Goal: Task Accomplishment & Management: Manage account settings

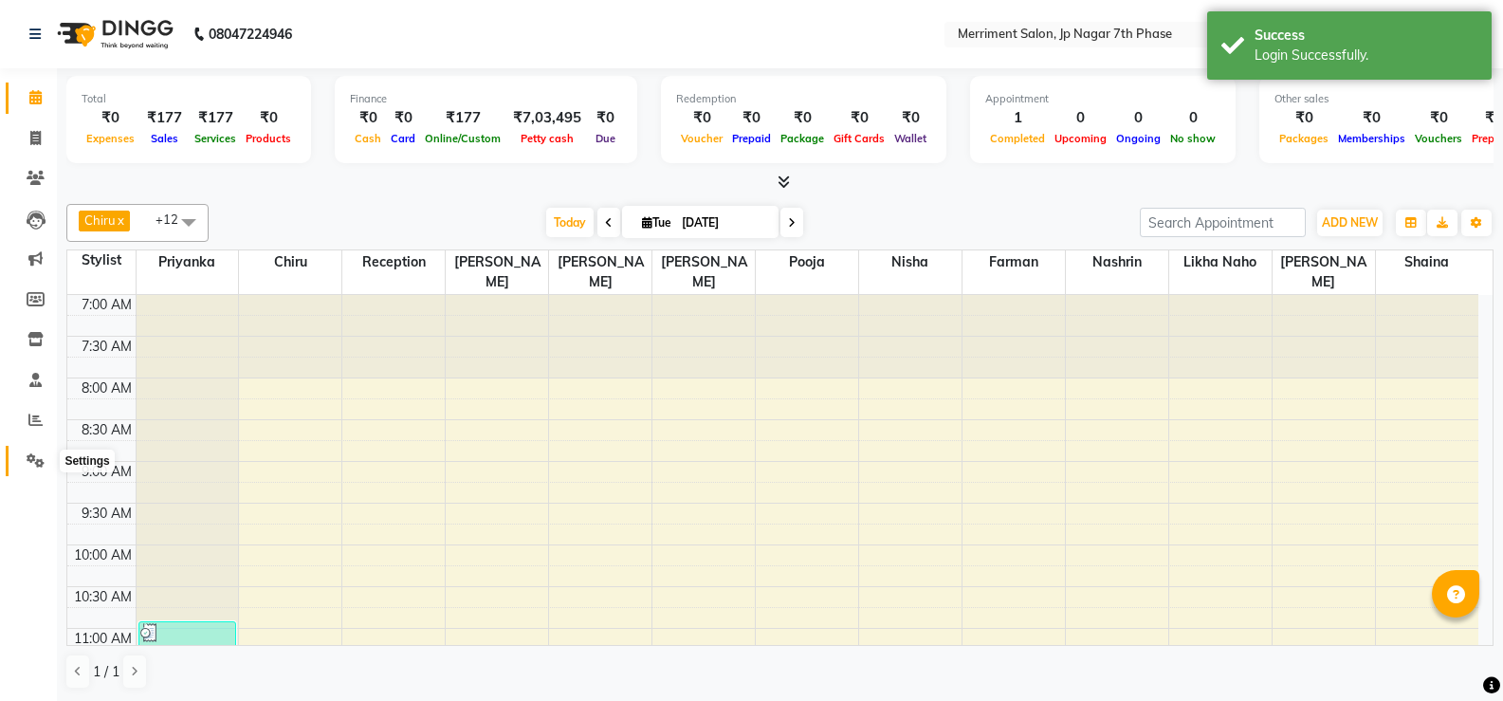
click at [22, 455] on span at bounding box center [35, 461] width 33 height 22
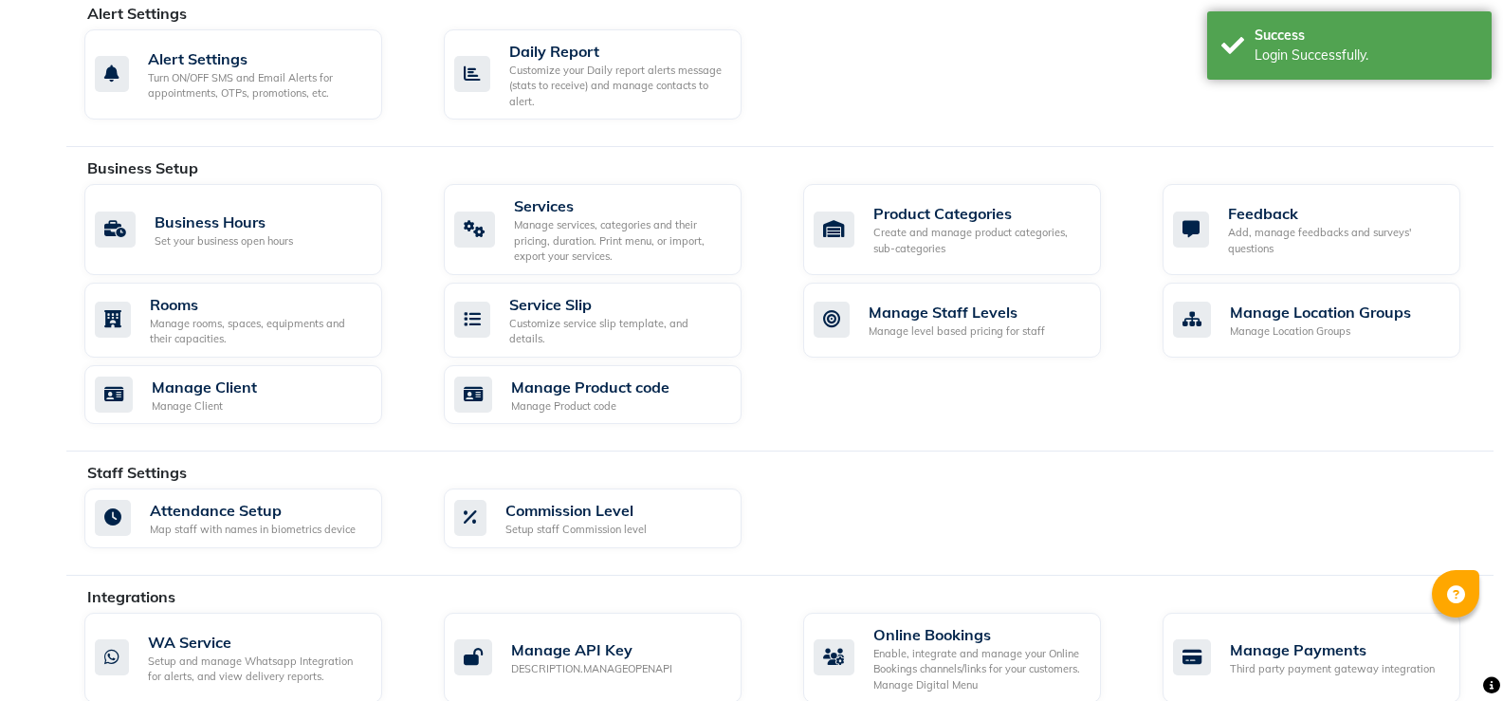
scroll to position [827, 0]
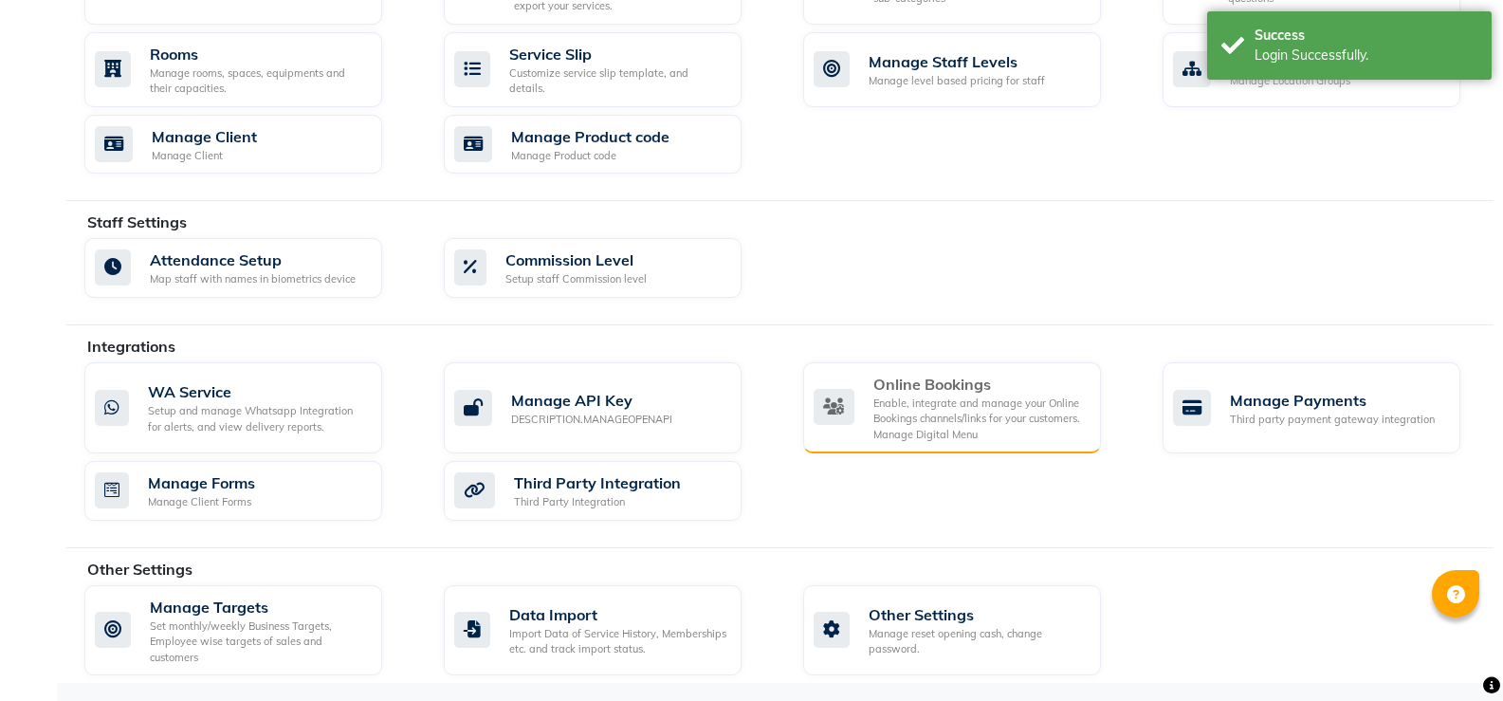
click at [955, 428] on div "Enable, integrate and manage your Online Bookings channels/links for your custo…" at bounding box center [979, 418] width 212 height 47
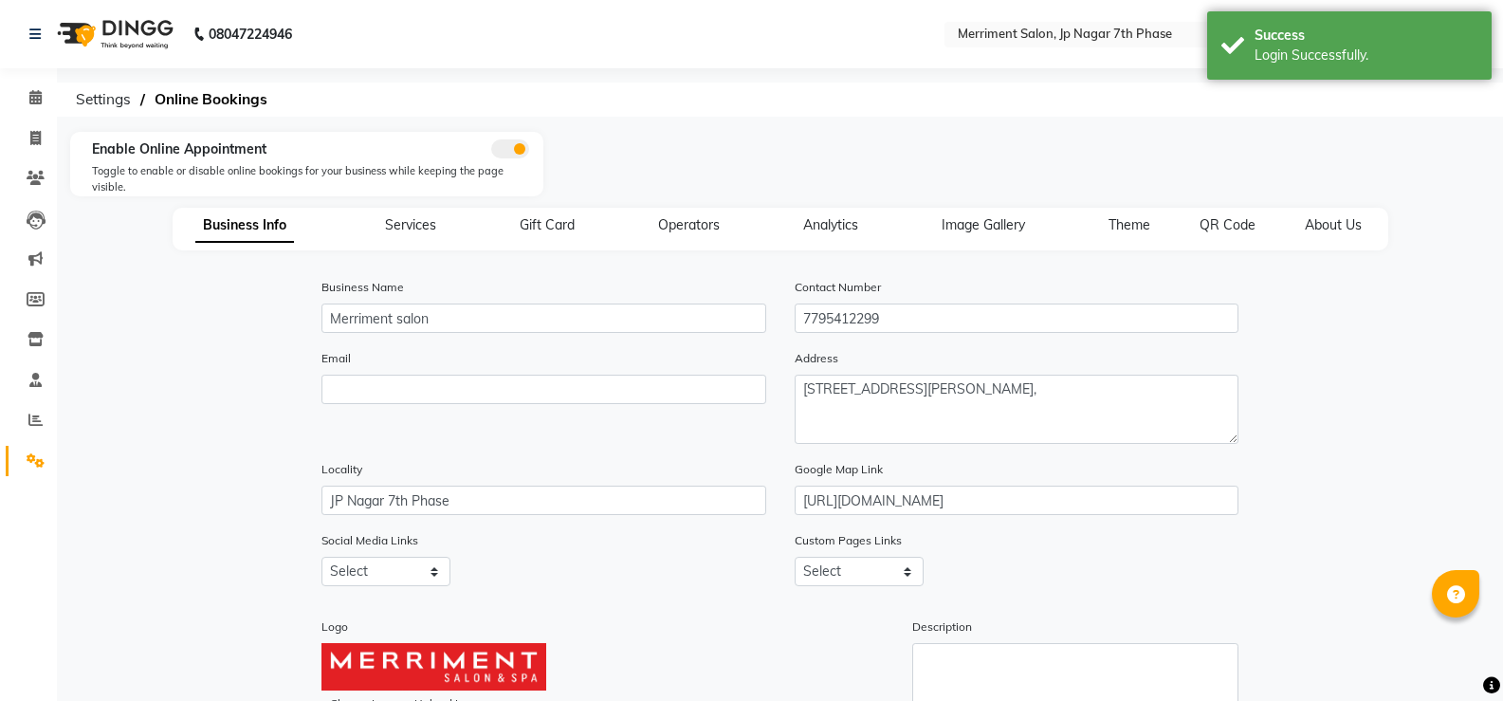
drag, startPoint x: 675, startPoint y: 155, endPoint x: 1116, endPoint y: 156, distance: 441.0
click at [1116, 156] on div at bounding box center [898, 171] width 710 height 64
drag, startPoint x: 853, startPoint y: 144, endPoint x: 1057, endPoint y: 145, distance: 203.9
click at [879, 145] on div at bounding box center [898, 171] width 710 height 64
click at [1062, 145] on div at bounding box center [898, 171] width 710 height 64
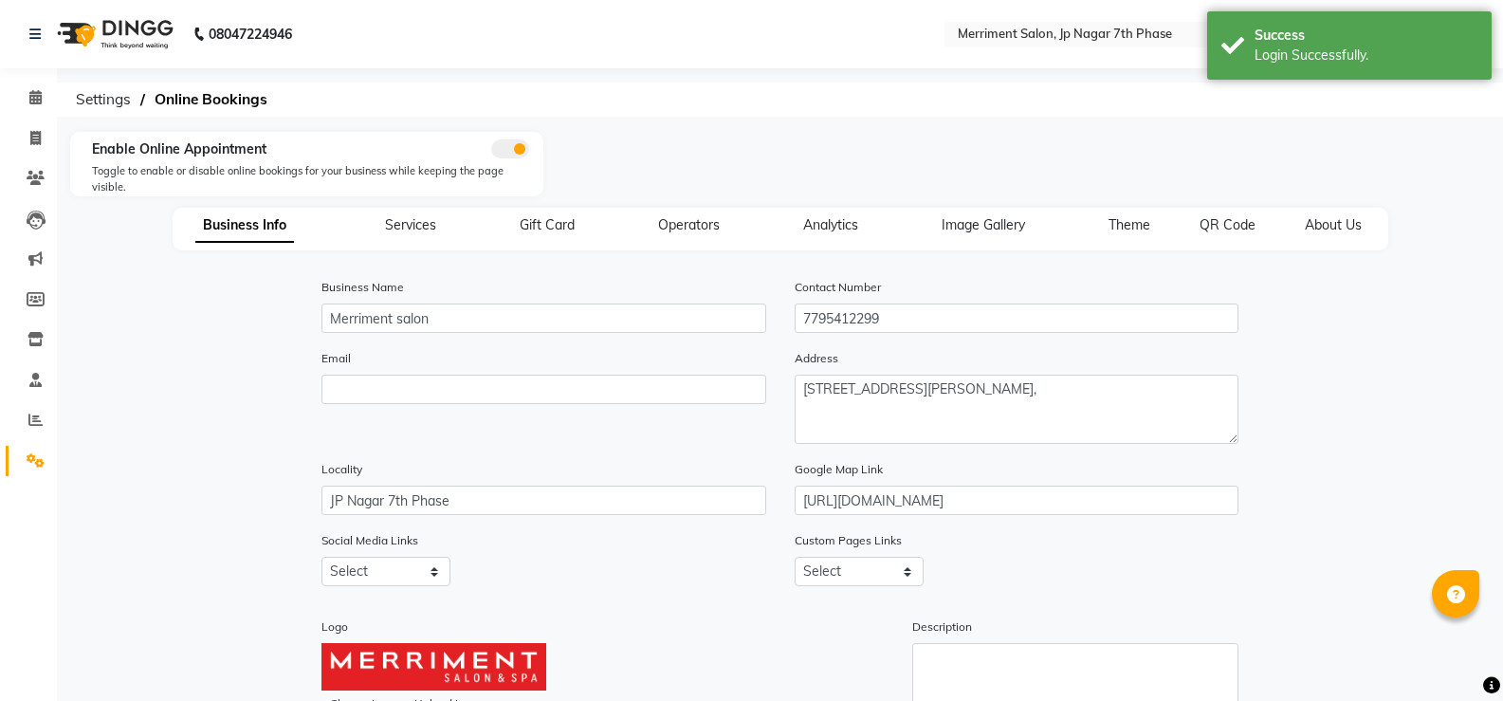
click at [1213, 154] on div at bounding box center [898, 171] width 710 height 64
drag, startPoint x: 935, startPoint y: 148, endPoint x: 1004, endPoint y: 153, distance: 69.4
click at [939, 149] on div at bounding box center [898, 171] width 710 height 64
click at [1243, 37] on div "Success Login Successfully." at bounding box center [1349, 45] width 284 height 68
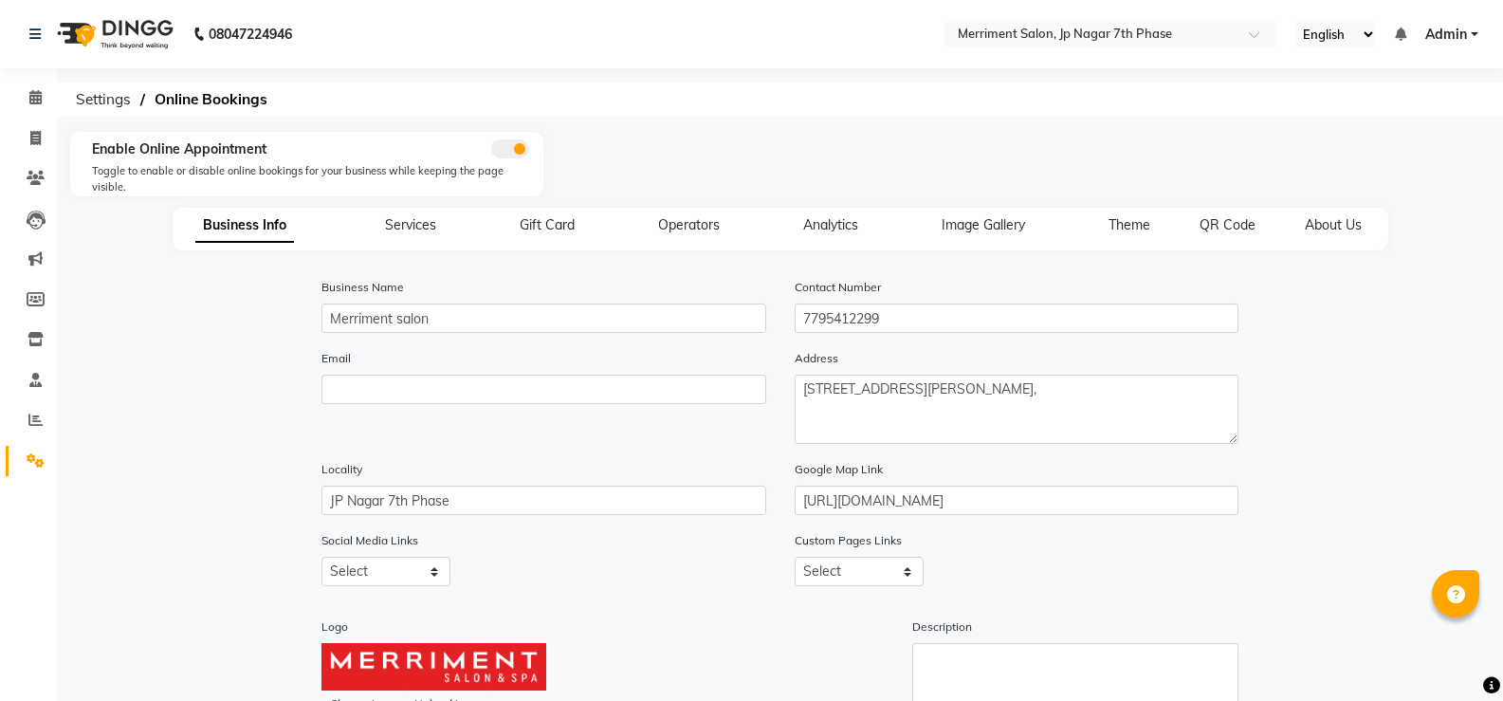
click at [1019, 152] on div at bounding box center [898, 171] width 710 height 64
click at [897, 150] on div at bounding box center [898, 171] width 710 height 64
click at [1111, 151] on div at bounding box center [898, 171] width 710 height 64
drag, startPoint x: 835, startPoint y: 152, endPoint x: 1099, endPoint y: 155, distance: 264.6
click at [851, 155] on div at bounding box center [898, 171] width 710 height 64
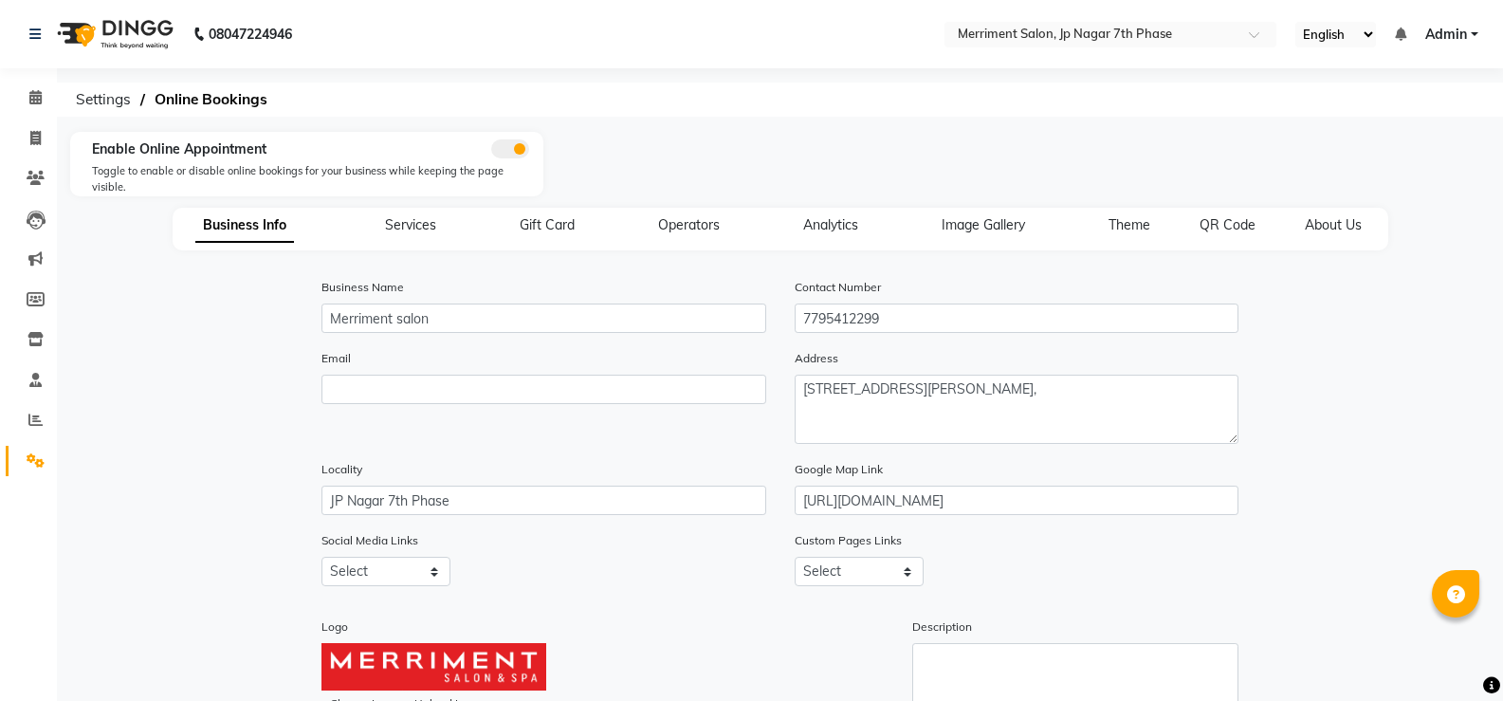
click at [1174, 155] on div at bounding box center [898, 171] width 710 height 64
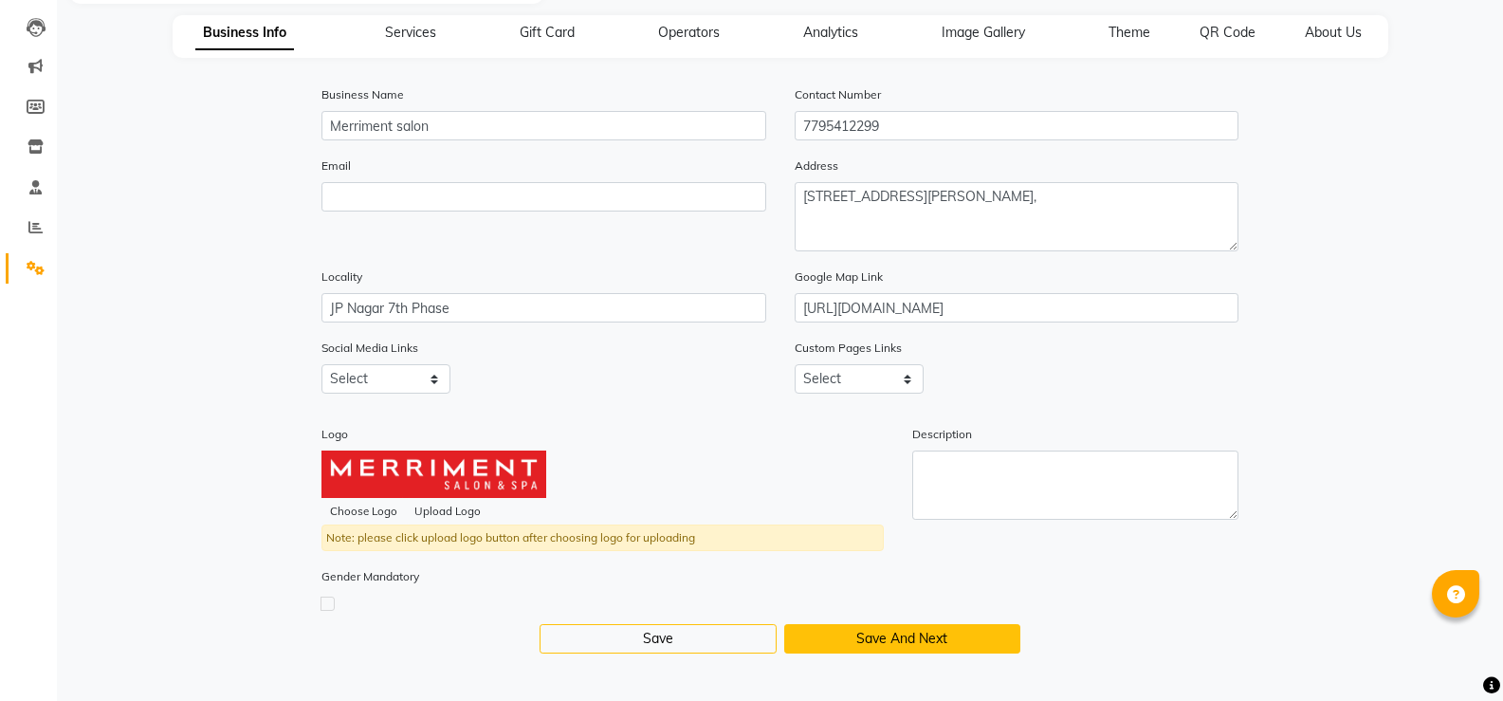
click at [884, 648] on button "Save And Next" at bounding box center [902, 638] width 236 height 29
select select "15: 15"
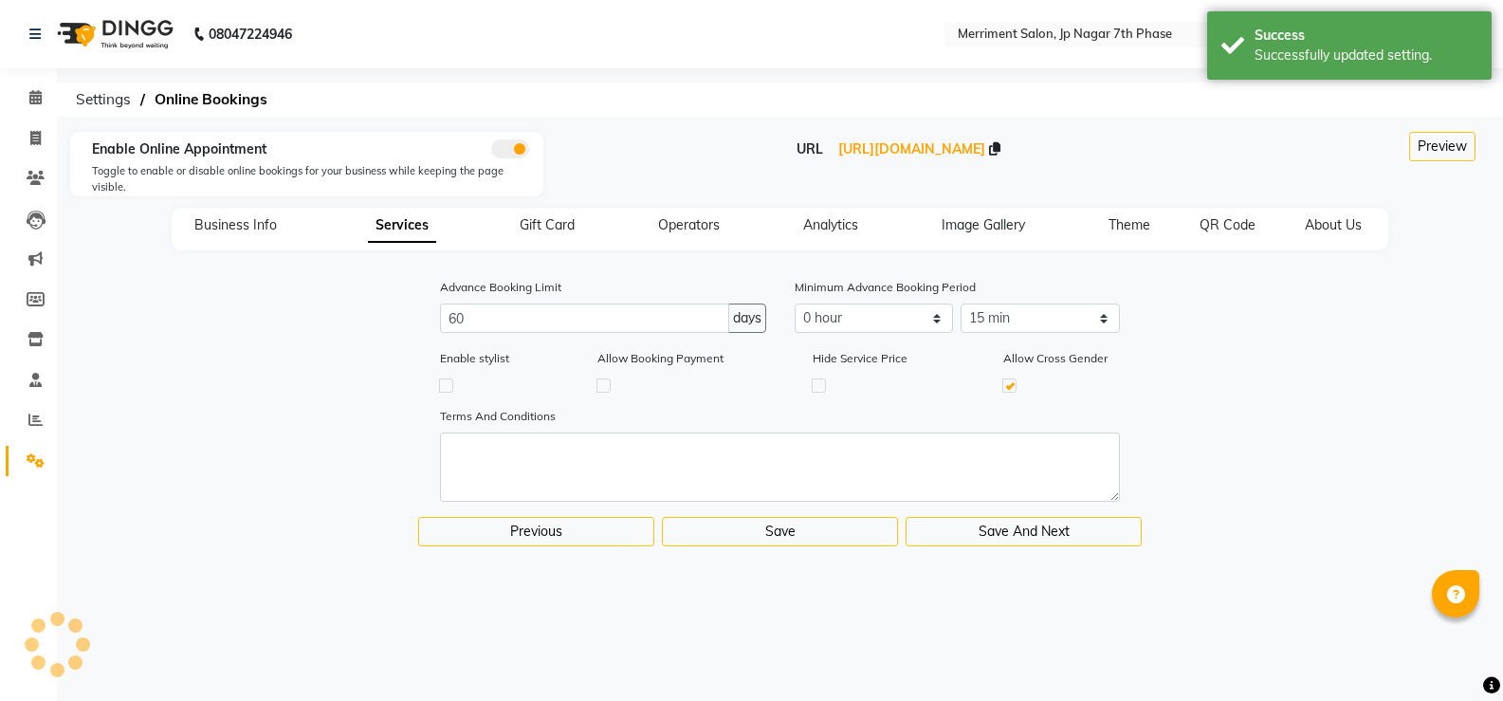
scroll to position [0, 0]
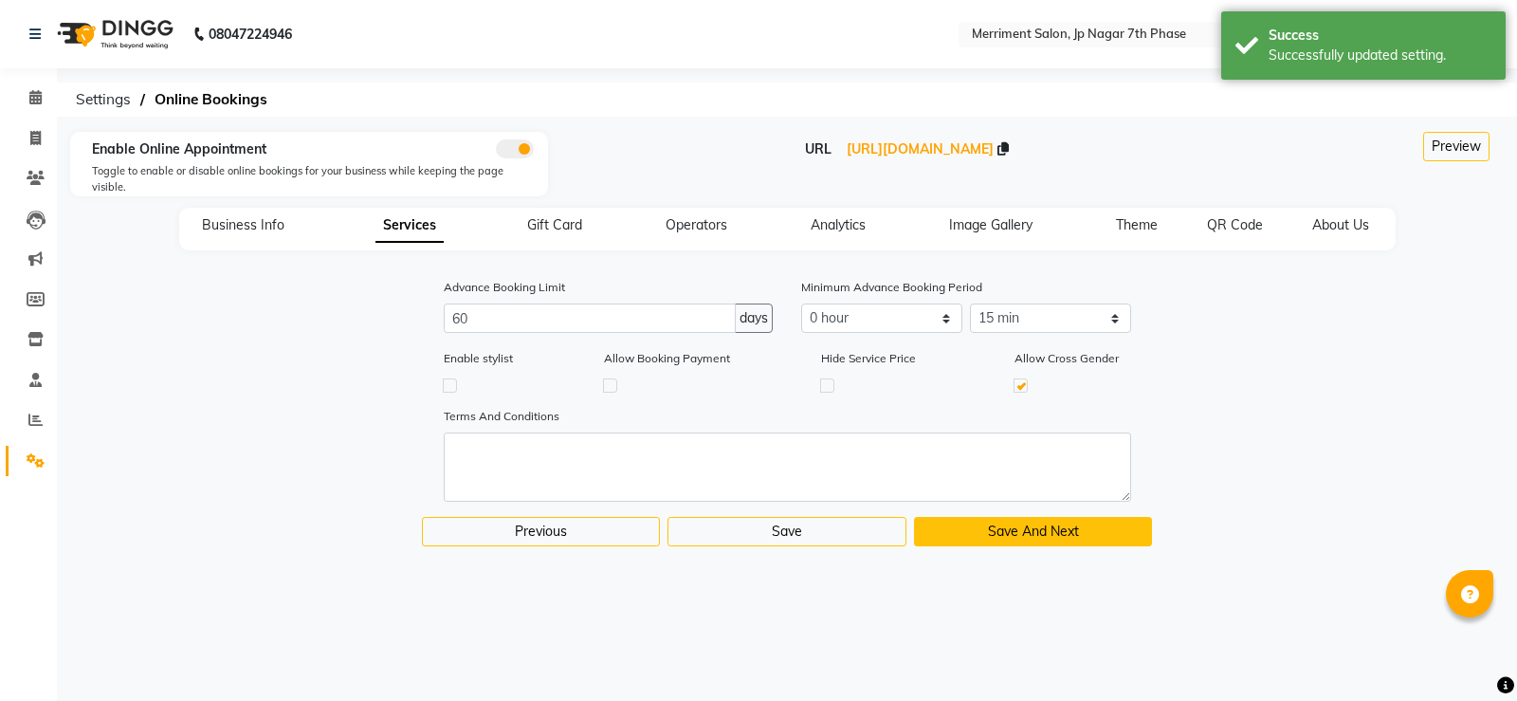
click at [991, 517] on button "Save And Next" at bounding box center [1033, 531] width 239 height 29
select select
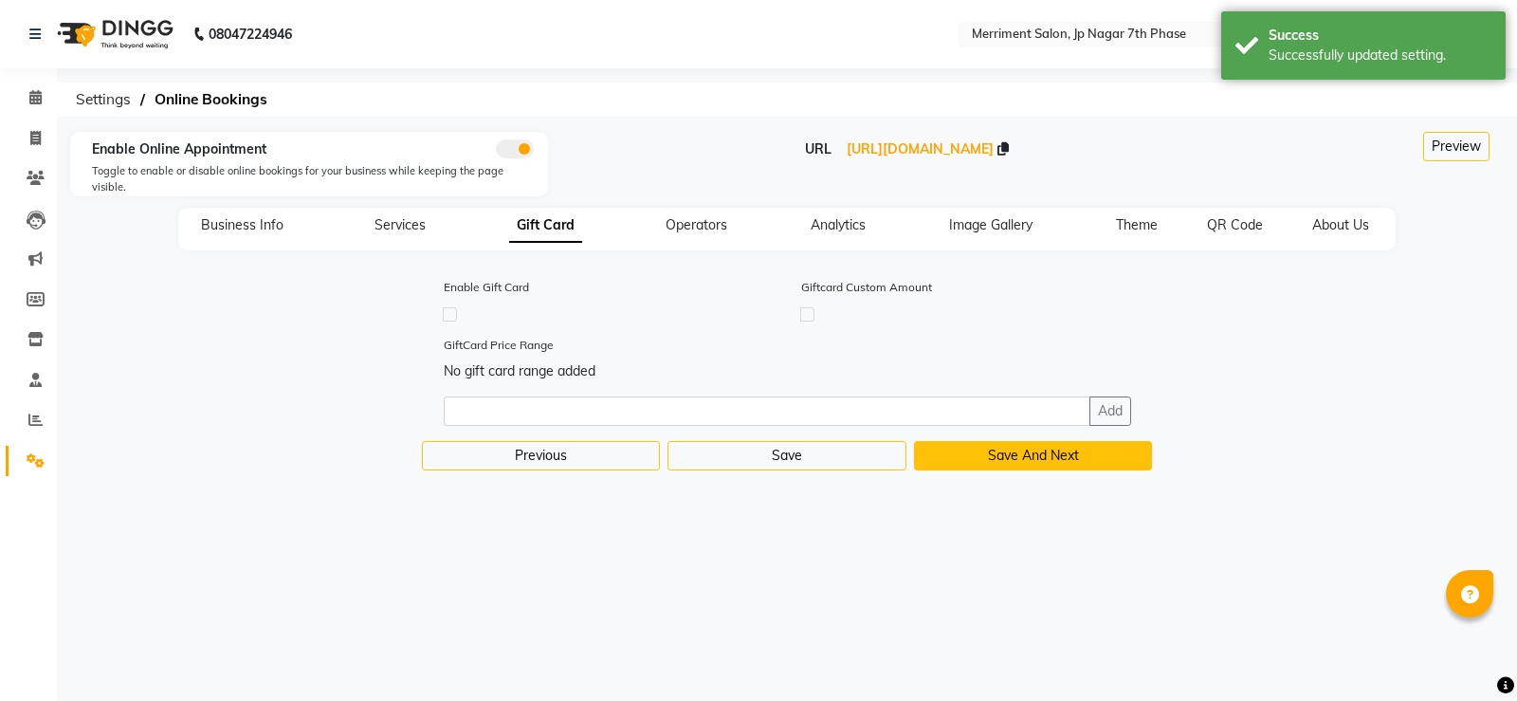
click at [1026, 441] on button "Save And Next" at bounding box center [1033, 455] width 239 height 29
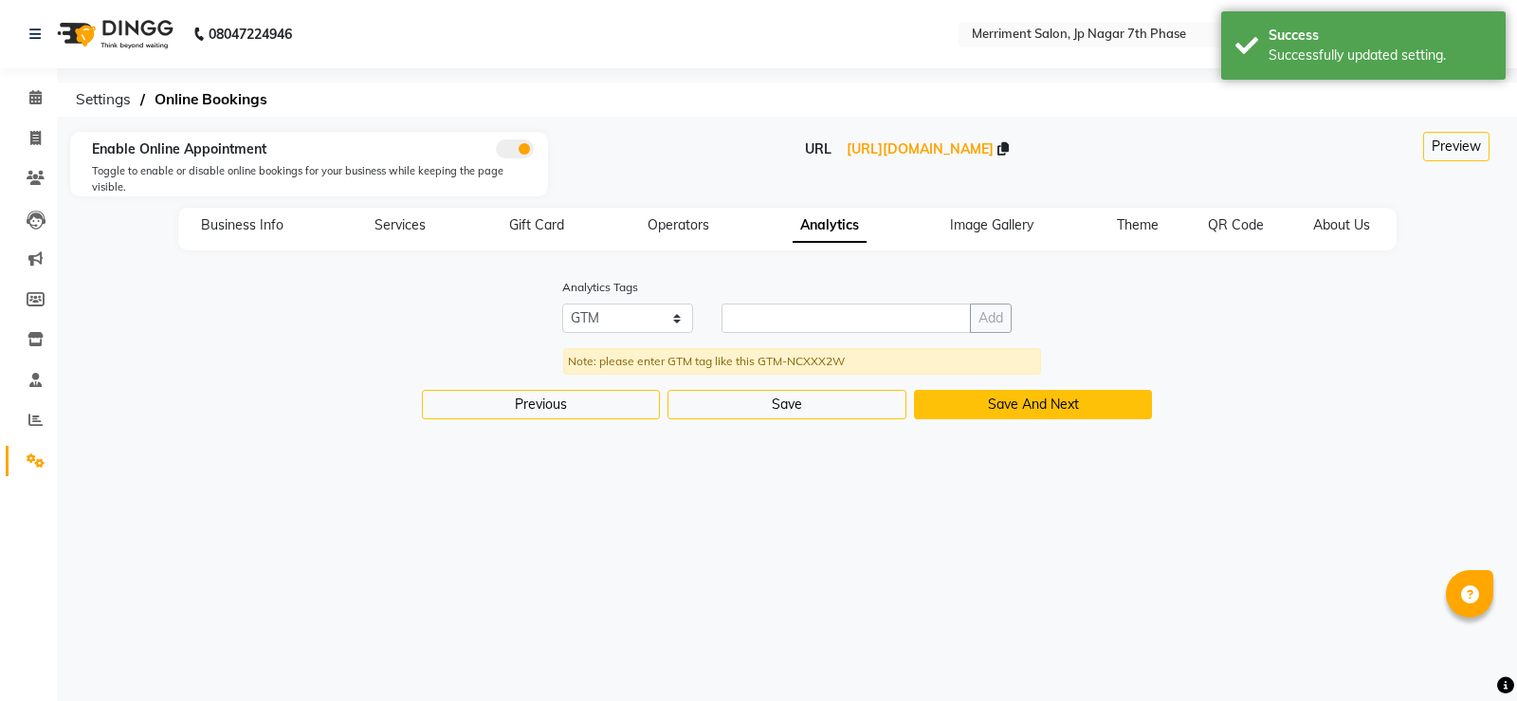
click at [1057, 390] on button "Save And Next" at bounding box center [1033, 404] width 239 height 29
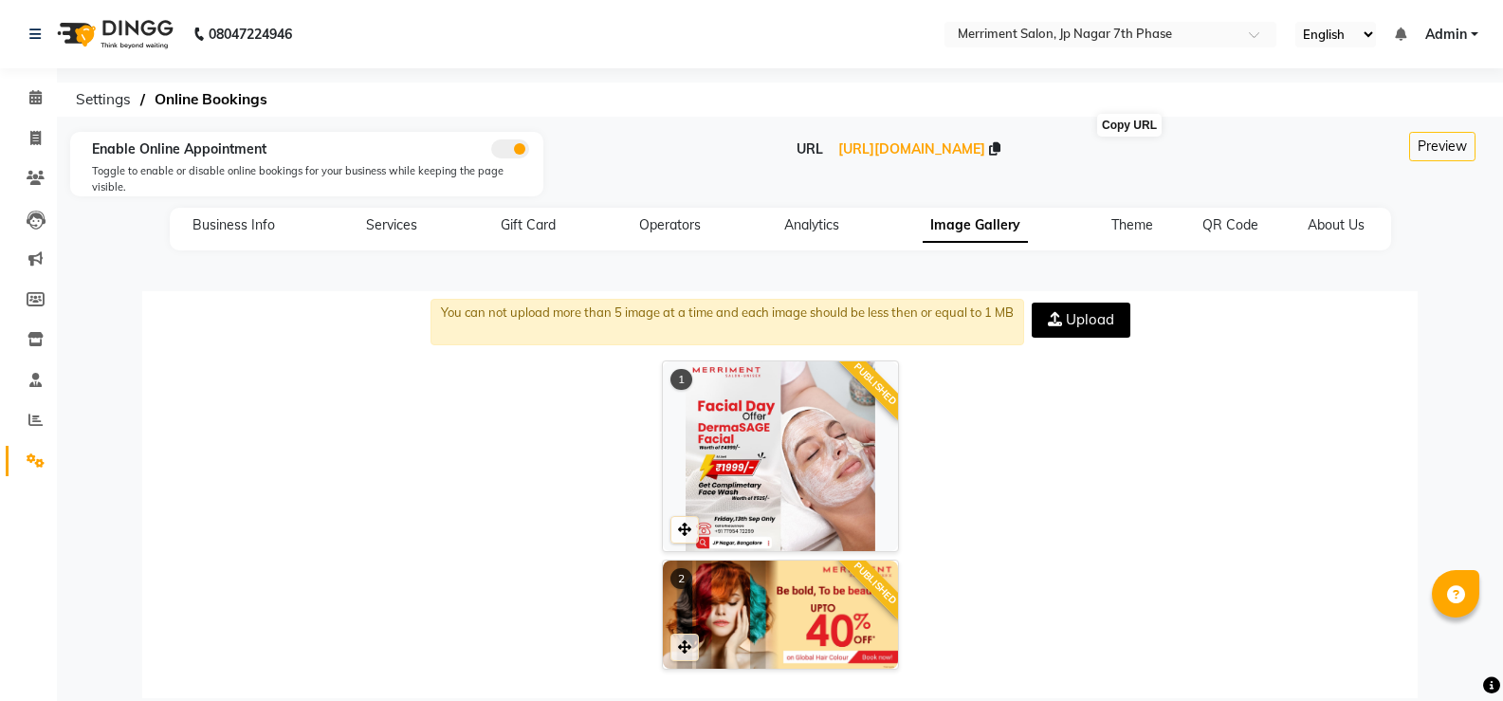
click at [1000, 147] on icon at bounding box center [994, 148] width 11 height 13
